Goal: Find specific page/section: Find specific page/section

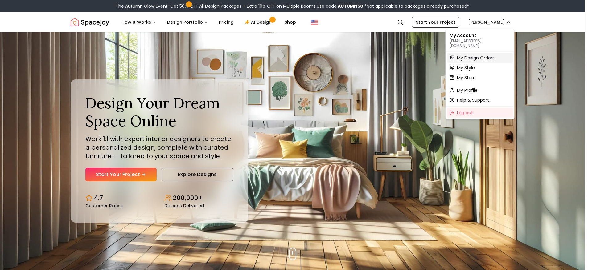
click at [475, 53] on div "My Design Orders" at bounding box center [480, 58] width 66 height 10
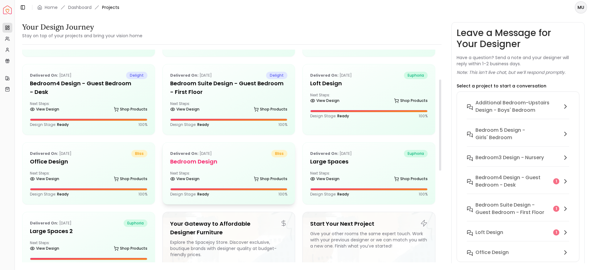
scroll to position [69, 0]
click at [205, 162] on h5 "Bedroom Design" at bounding box center [228, 161] width 117 height 9
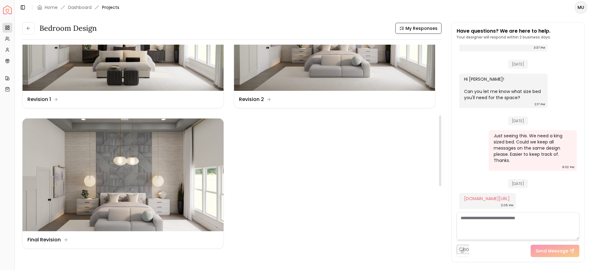
scroll to position [214, 0]
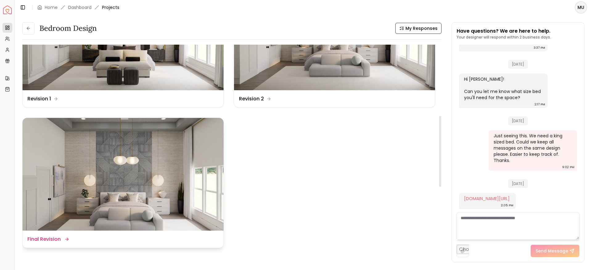
click at [128, 186] on img at bounding box center [123, 174] width 201 height 113
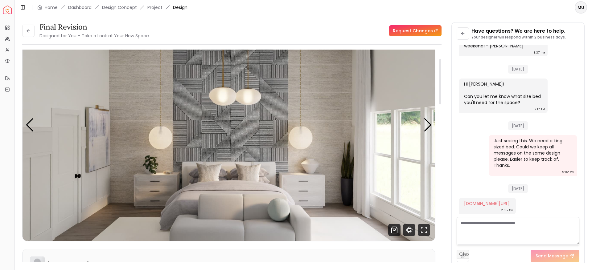
scroll to position [43, 0]
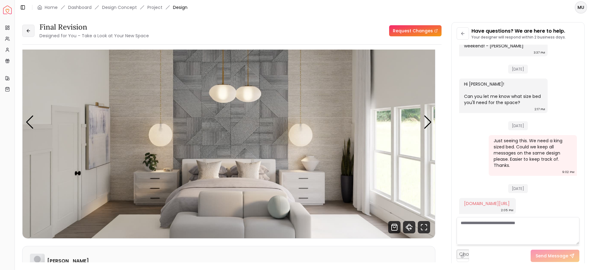
click at [31, 29] on icon at bounding box center [28, 30] width 5 height 5
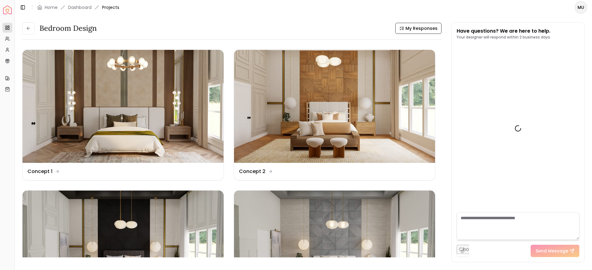
scroll to position [70, 0]
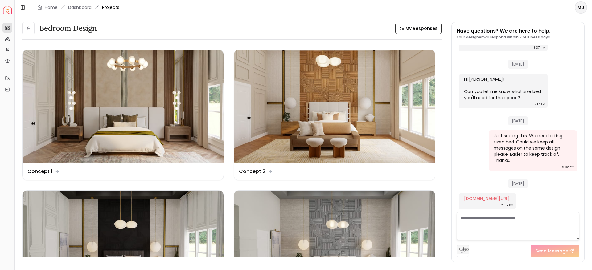
click at [31, 29] on icon at bounding box center [28, 28] width 5 height 5
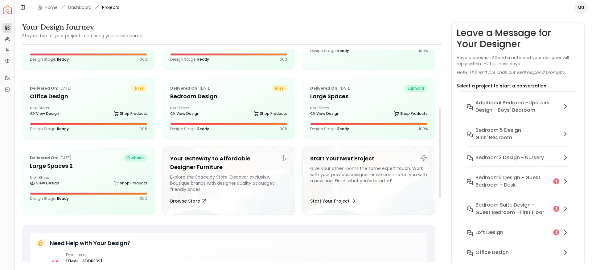
scroll to position [135, 0]
click at [360, 98] on h5 "Large Spaces" at bounding box center [368, 95] width 117 height 9
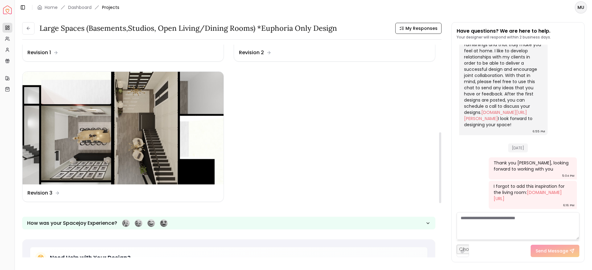
scroll to position [264, 0]
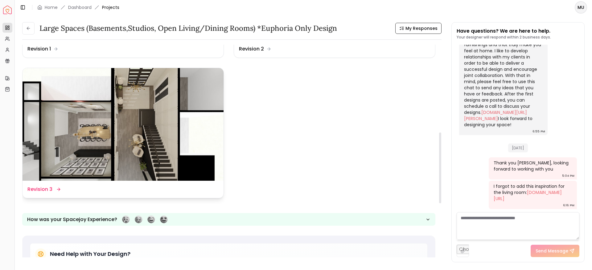
click at [150, 125] on img at bounding box center [123, 124] width 201 height 113
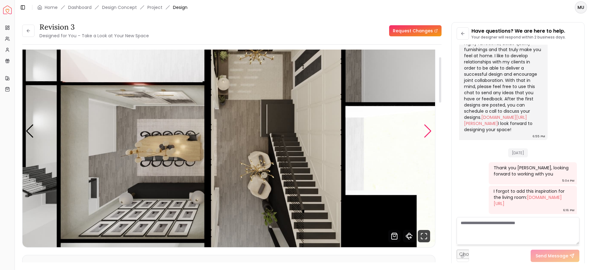
scroll to position [34, 0]
click at [426, 234] on icon "Fullscreen" at bounding box center [426, 235] width 2 height 2
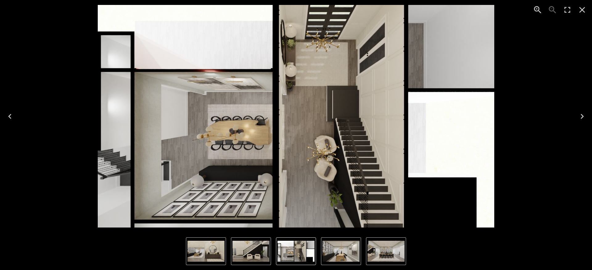
click at [578, 115] on icon "Next" at bounding box center [582, 117] width 10 height 10
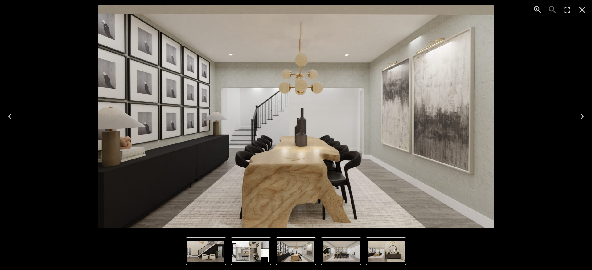
click at [583, 117] on icon "Next" at bounding box center [582, 116] width 3 height 5
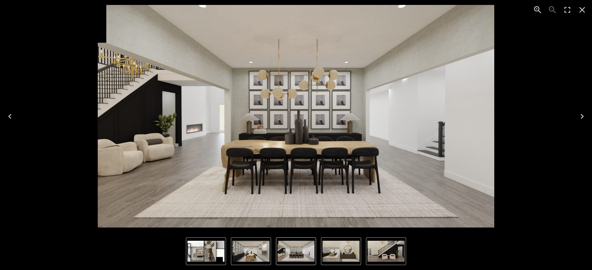
click at [583, 117] on icon "Next" at bounding box center [582, 116] width 3 height 5
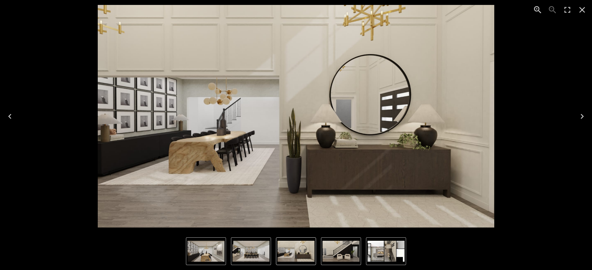
click at [583, 117] on icon "Next" at bounding box center [582, 116] width 3 height 5
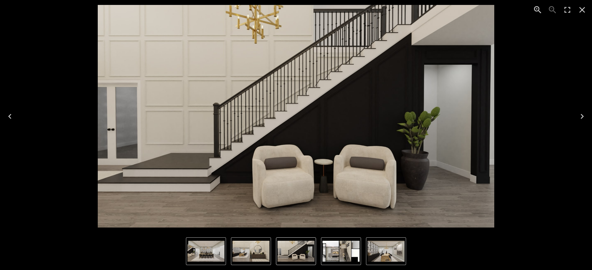
click at [583, 120] on icon "Next" at bounding box center [582, 117] width 10 height 10
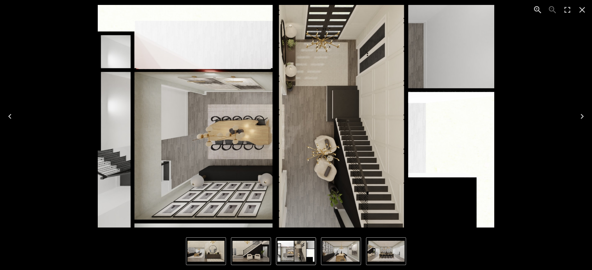
click at [583, 120] on icon "Next" at bounding box center [582, 117] width 10 height 10
